Goal: Information Seeking & Learning: Learn about a topic

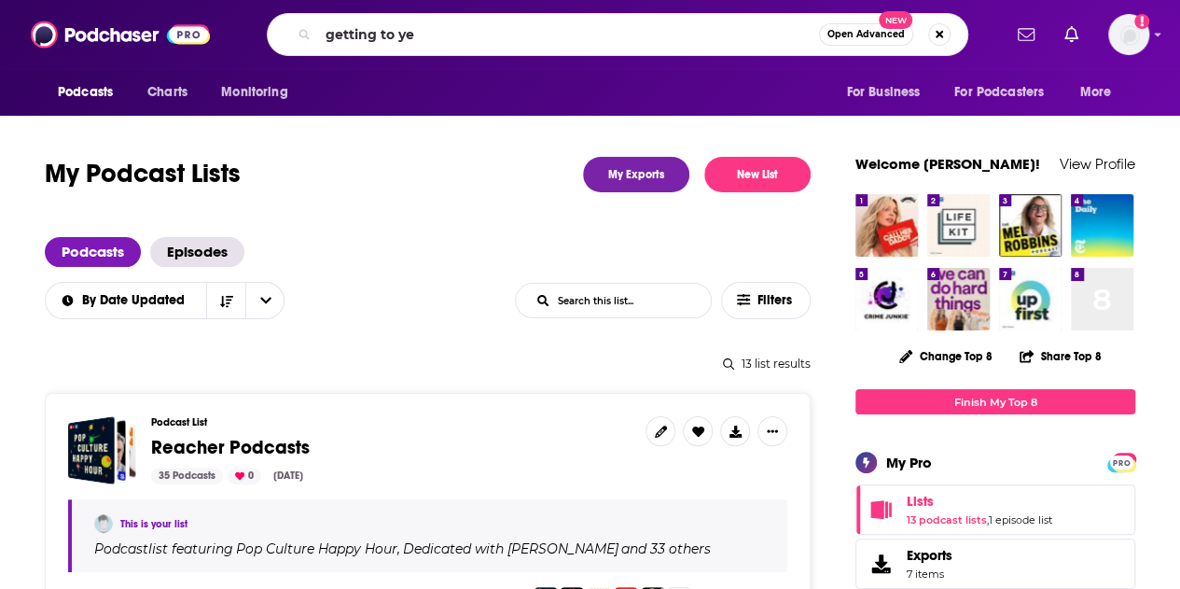
type input "getting to yes"
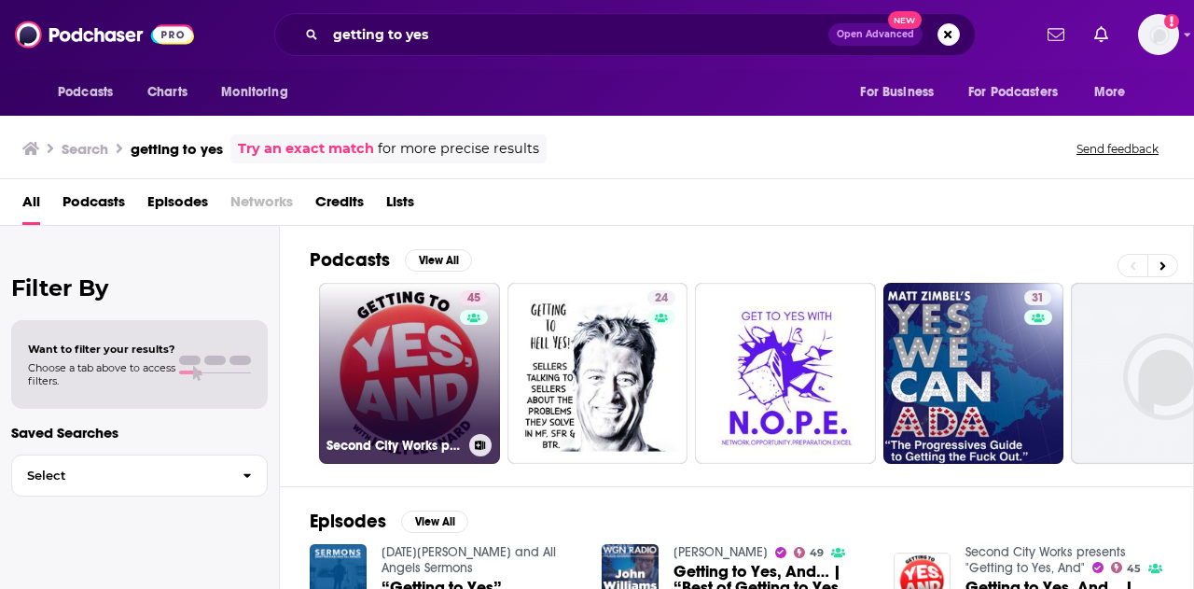
click at [409, 372] on link "45 Second City Works presents "Getting to Yes, And"" at bounding box center [409, 373] width 181 height 181
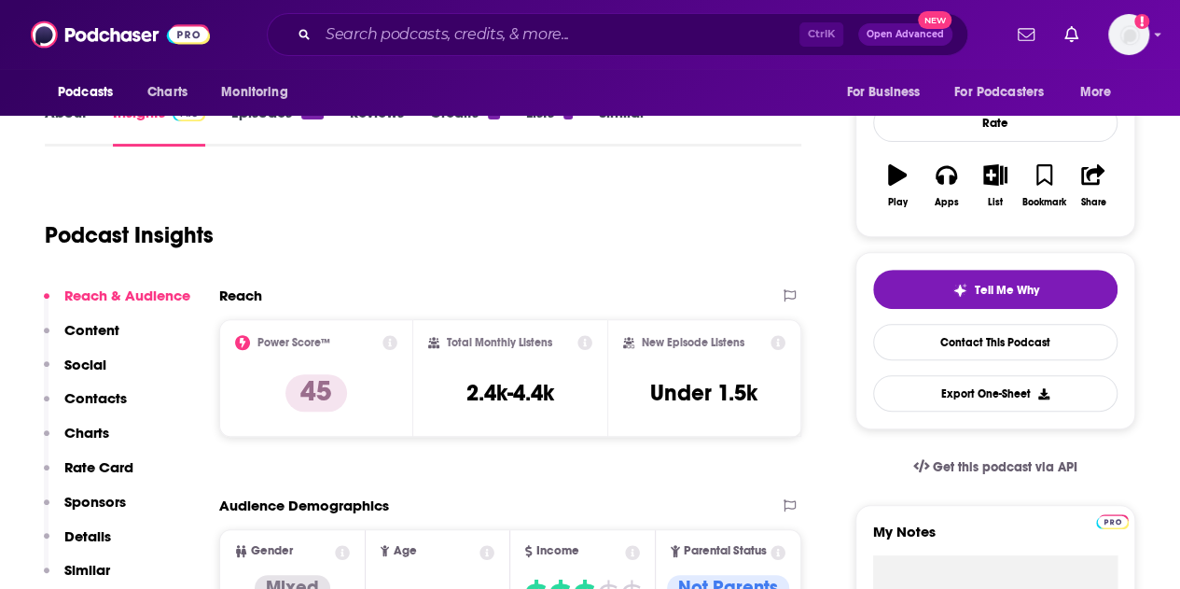
scroll to position [280, 0]
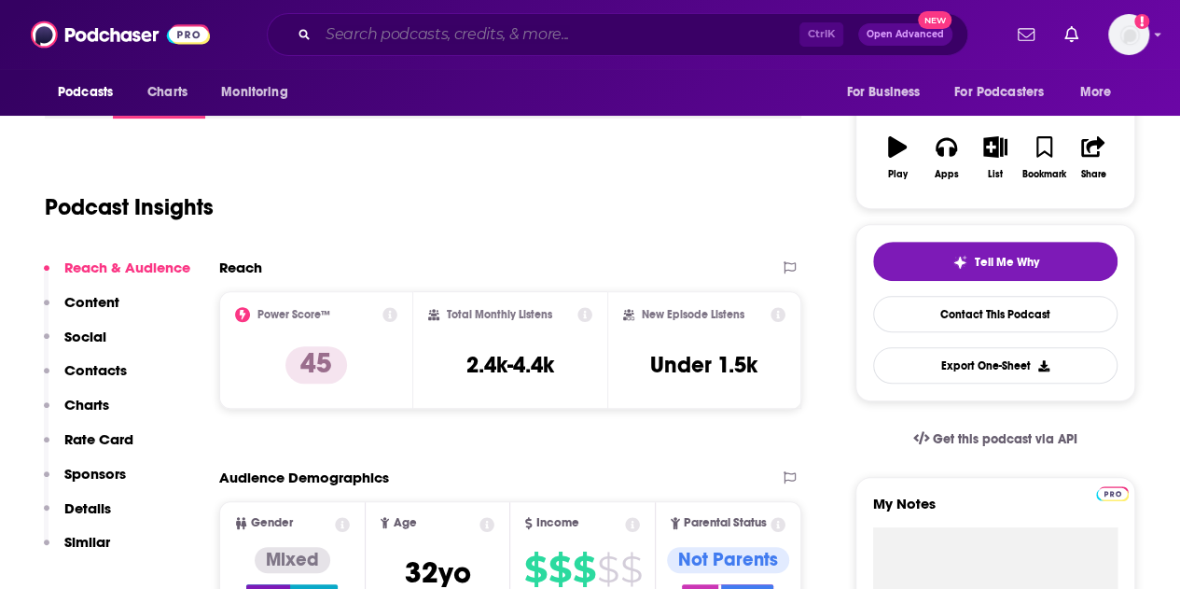
click at [462, 44] on input "Search podcasts, credits, & more..." at bounding box center [558, 35] width 481 height 30
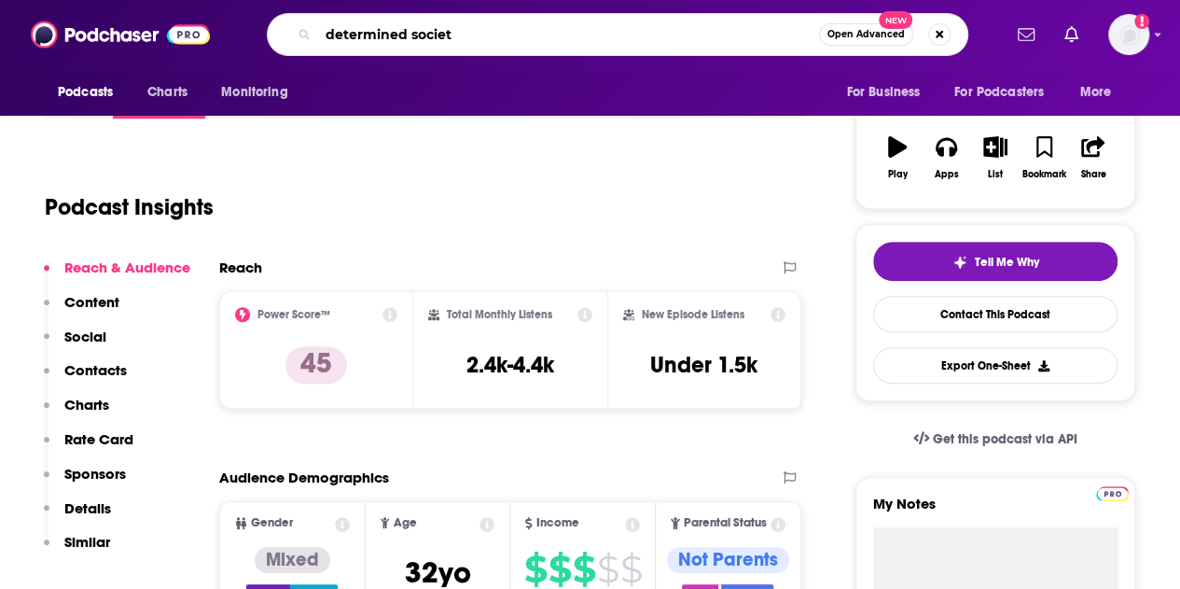
type input "determined society"
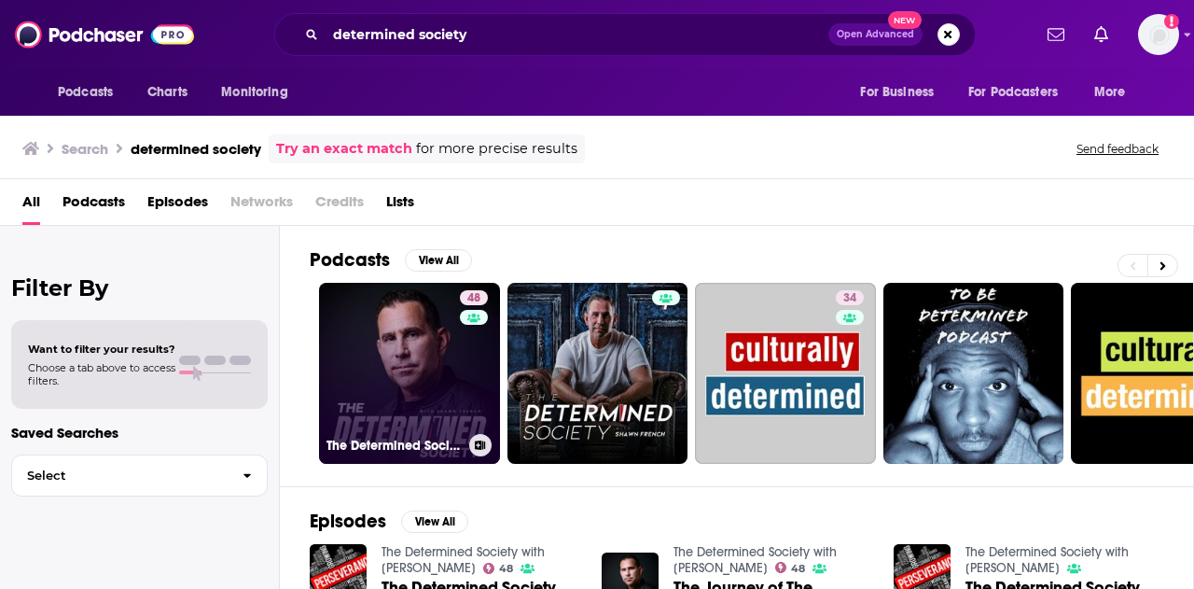
click at [395, 378] on link "48 The Determined Society with [PERSON_NAME]" at bounding box center [409, 373] width 181 height 181
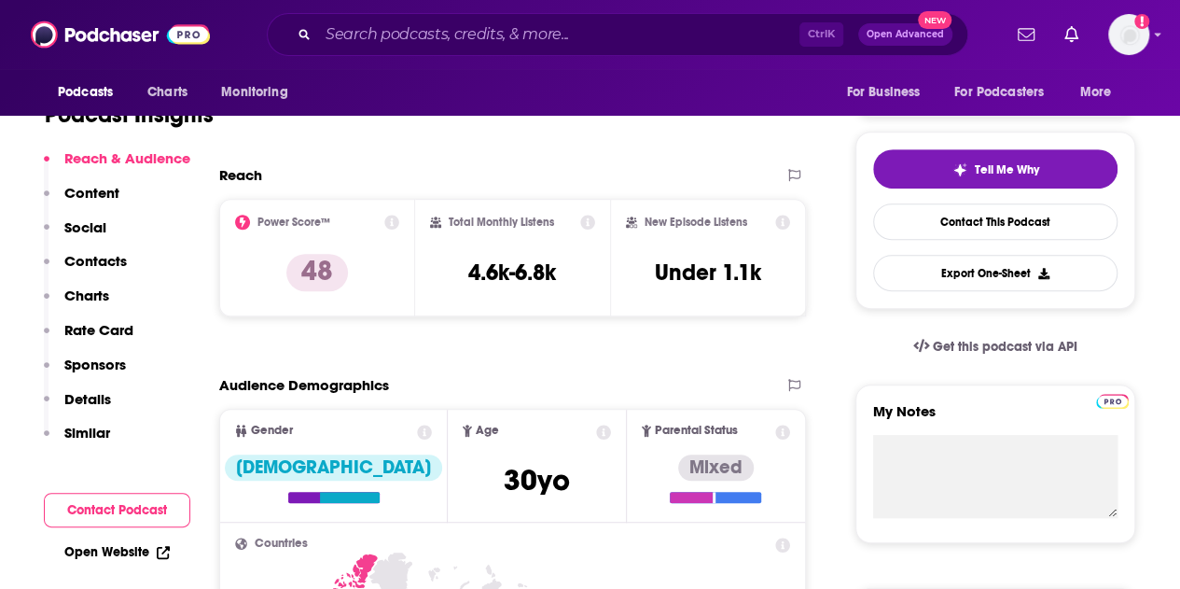
scroll to position [373, 0]
